Goal: Find specific page/section: Find specific page/section

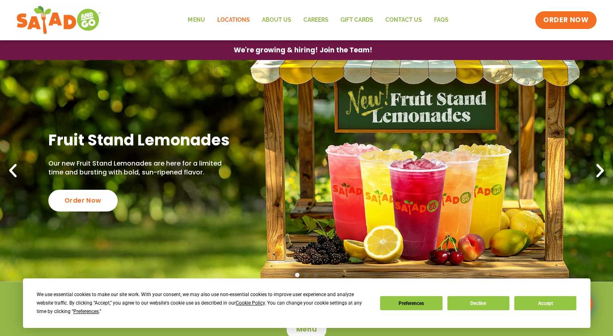
click at [230, 22] on link "Locations" at bounding box center [233, 20] width 45 height 19
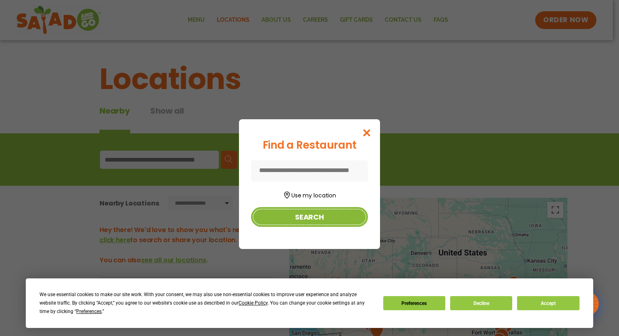
click at [319, 213] on button "Search" at bounding box center [309, 217] width 117 height 20
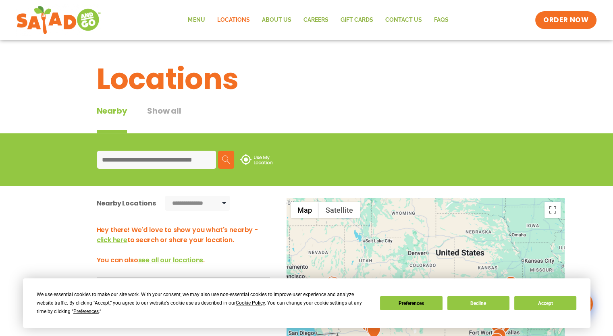
click at [159, 163] on input at bounding box center [156, 160] width 119 height 18
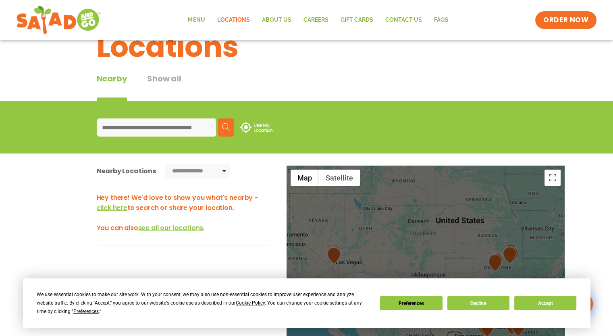
scroll to position [40, 0]
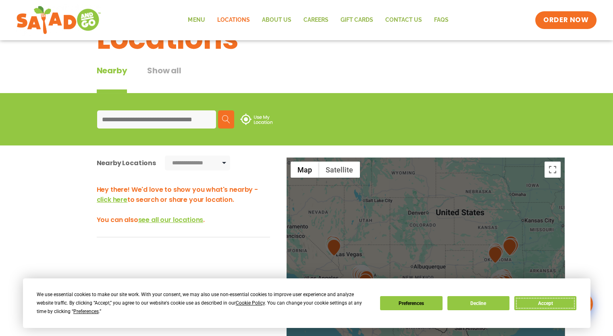
click at [541, 310] on button "Accept" at bounding box center [545, 303] width 62 height 14
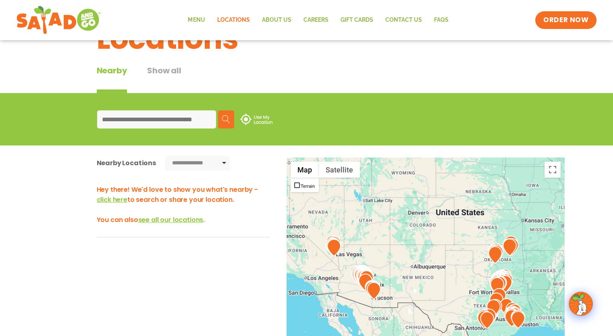
click at [161, 120] on input at bounding box center [156, 119] width 119 height 18
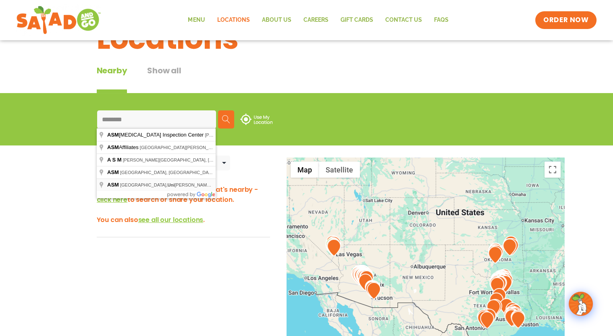
type input "**********"
